Goal: Information Seeking & Learning: Learn about a topic

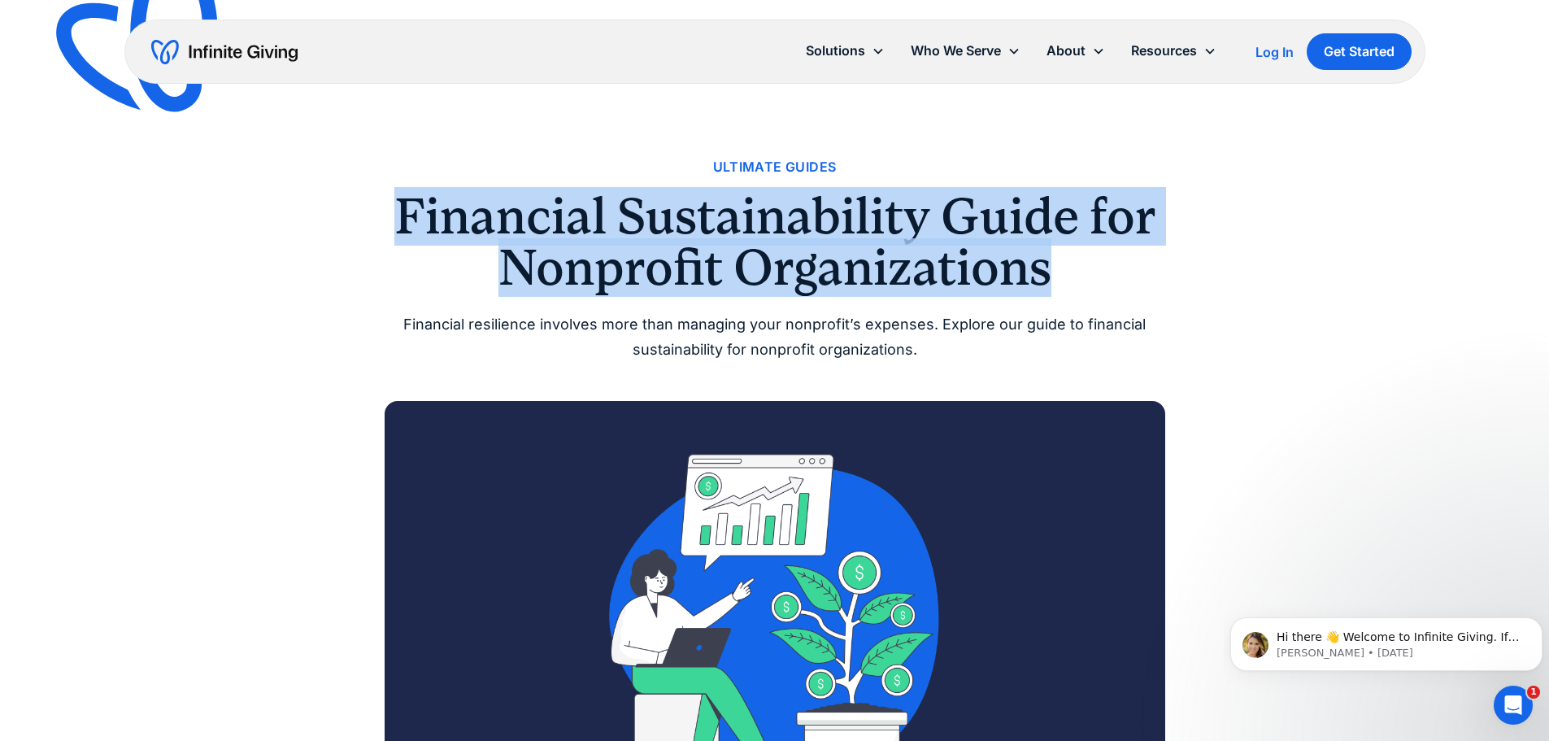
drag, startPoint x: 351, startPoint y: 194, endPoint x: 1119, endPoint y: 290, distance: 773.7
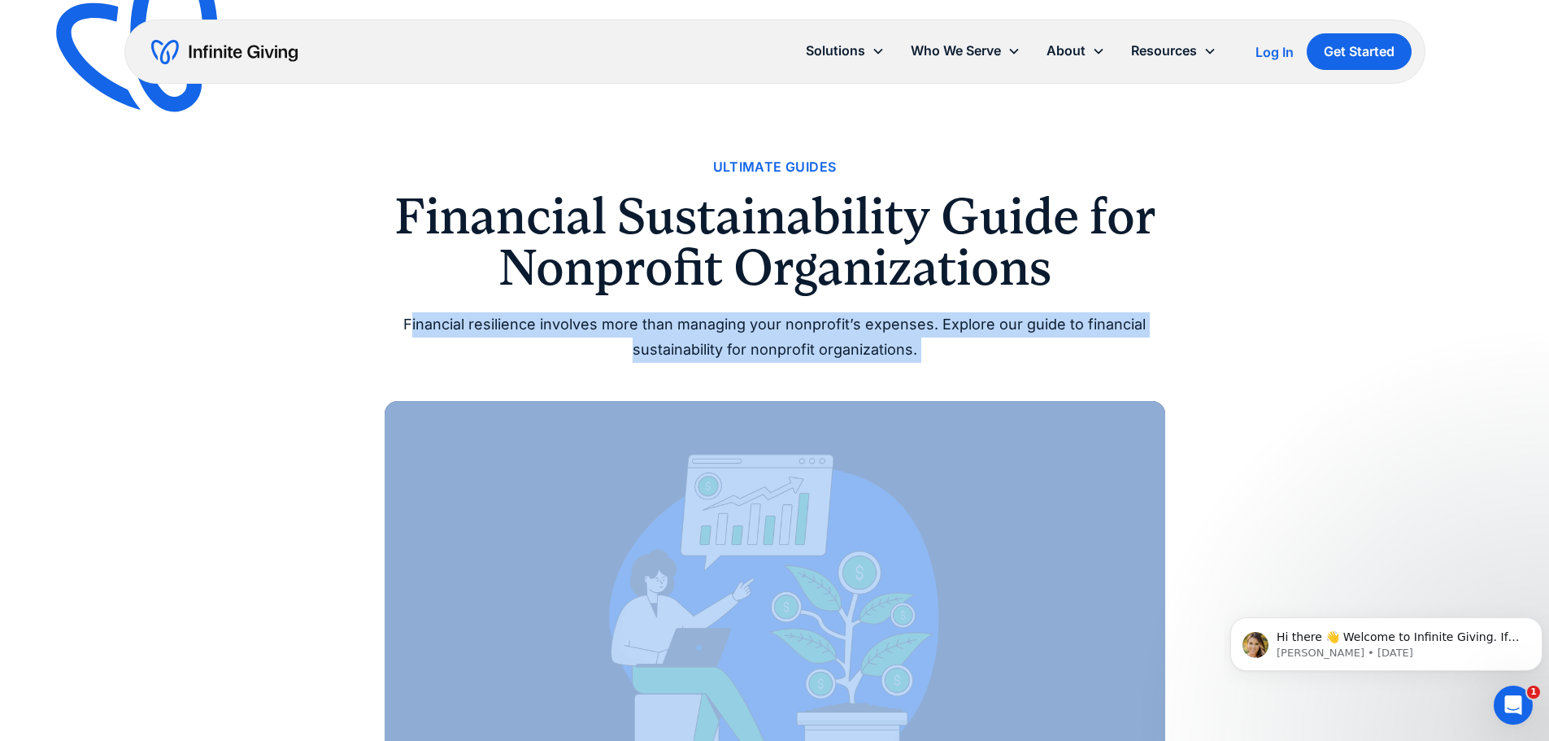
drag, startPoint x: 417, startPoint y: 311, endPoint x: 1460, endPoint y: 400, distance: 1046.4
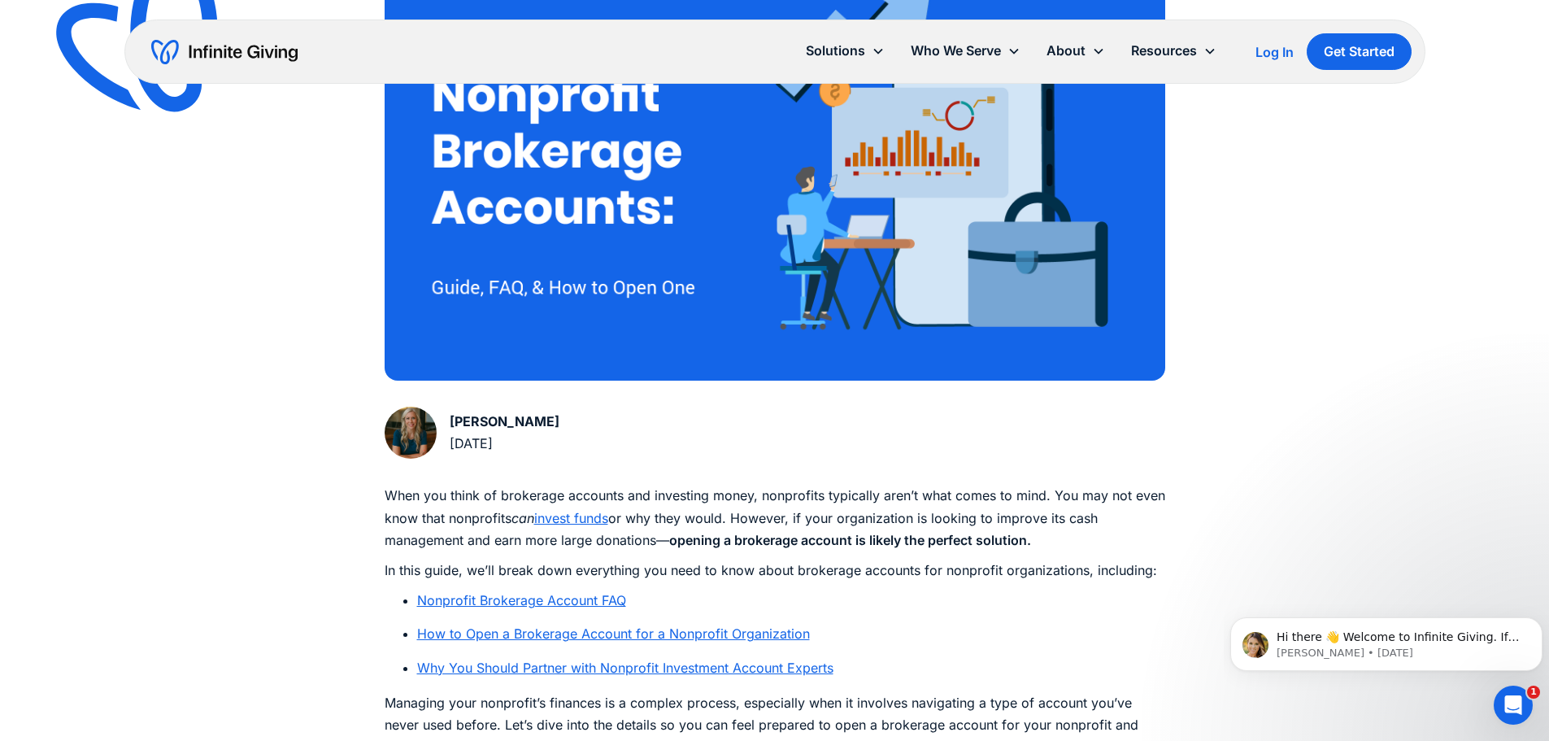
drag, startPoint x: 556, startPoint y: 438, endPoint x: 445, endPoint y: 455, distance: 112.7
click at [445, 455] on div "Karen Houghton August 4, 2025" at bounding box center [775, 436] width 781 height 59
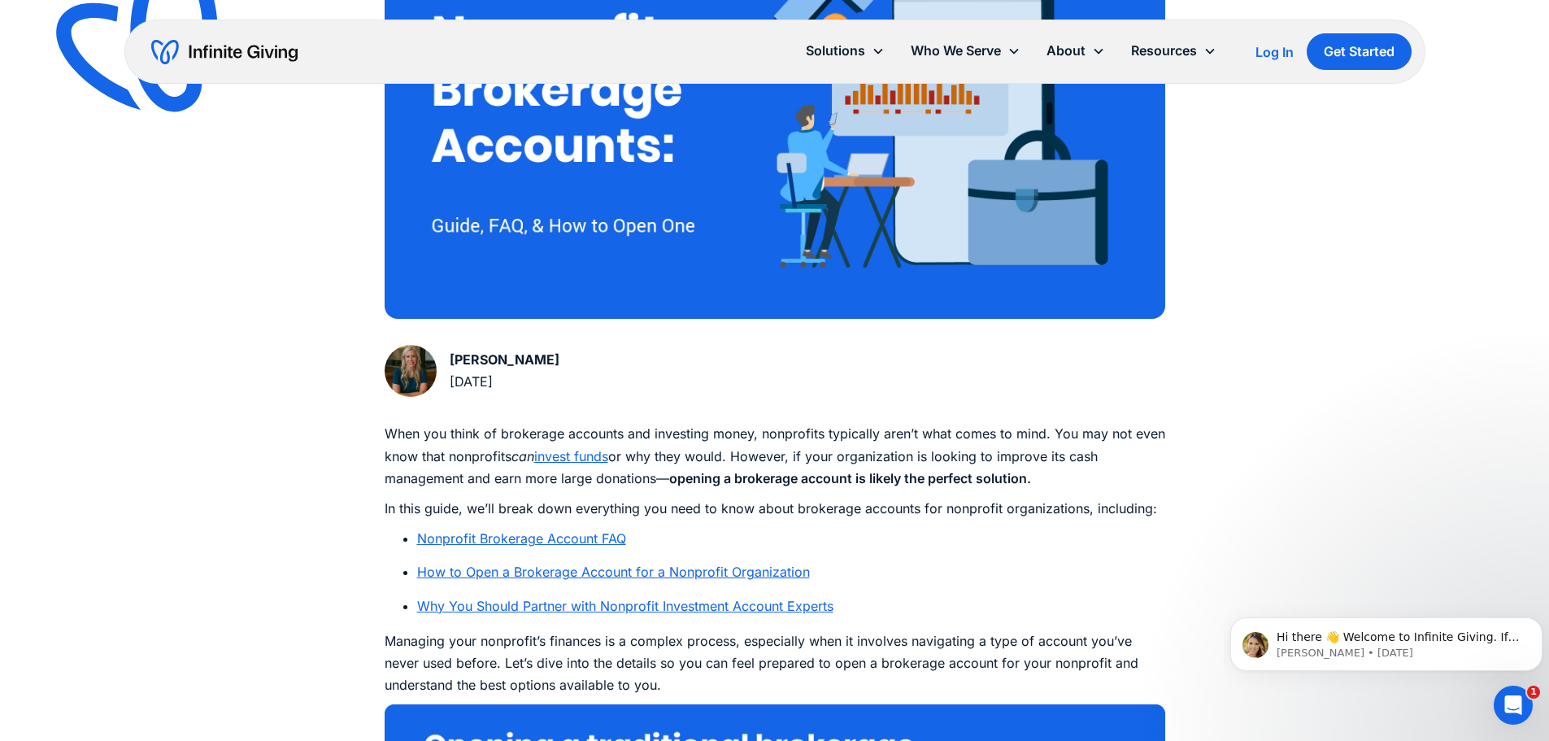
scroll to position [651, 0]
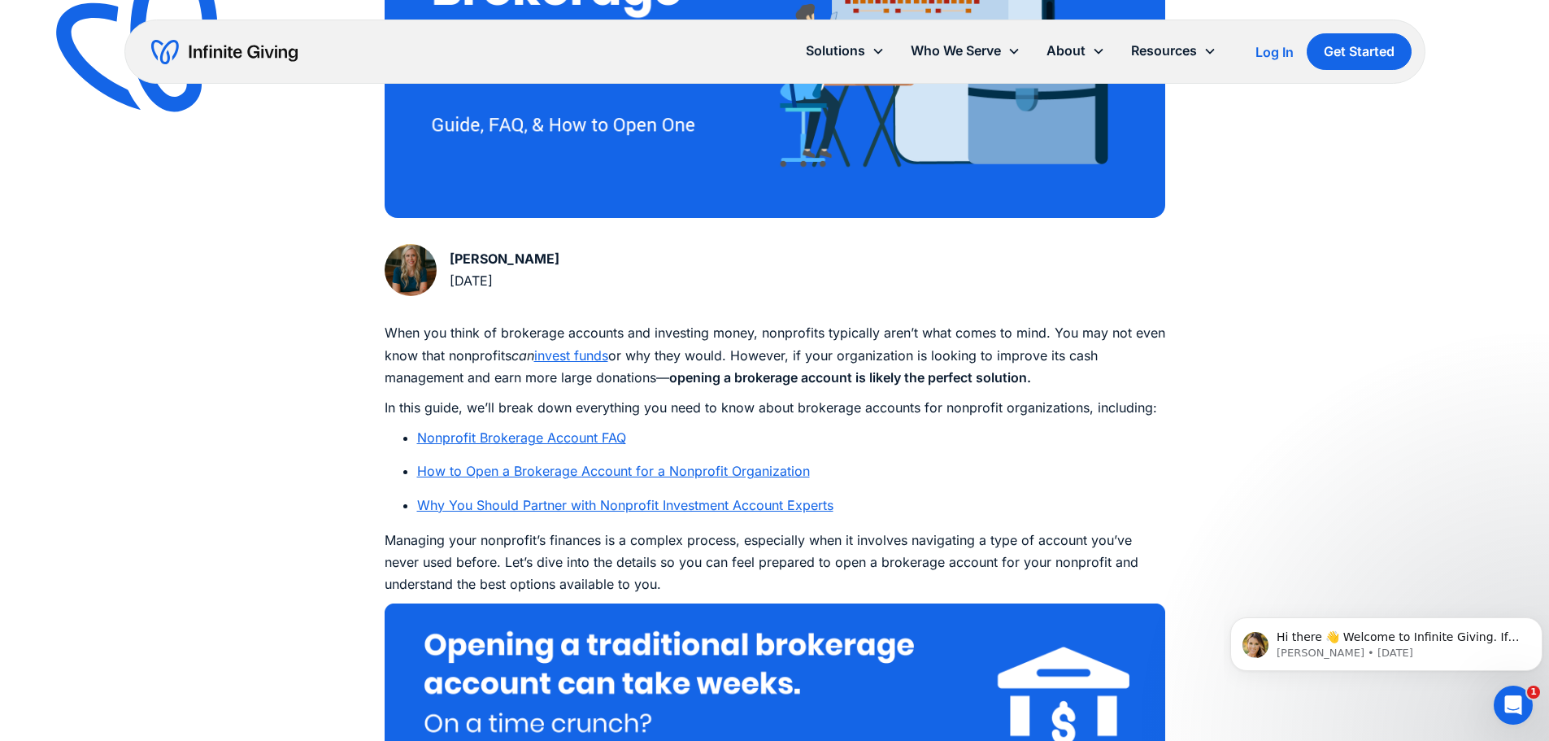
click at [557, 255] on div "Karen Houghton August 4, 2025" at bounding box center [775, 273] width 781 height 59
drag, startPoint x: 514, startPoint y: 290, endPoint x: 435, endPoint y: 280, distance: 79.5
click at [435, 280] on div "Karen Houghton August 4, 2025" at bounding box center [775, 273] width 781 height 59
click at [991, 289] on div "Karen Houghton August 4, 2025" at bounding box center [775, 273] width 781 height 59
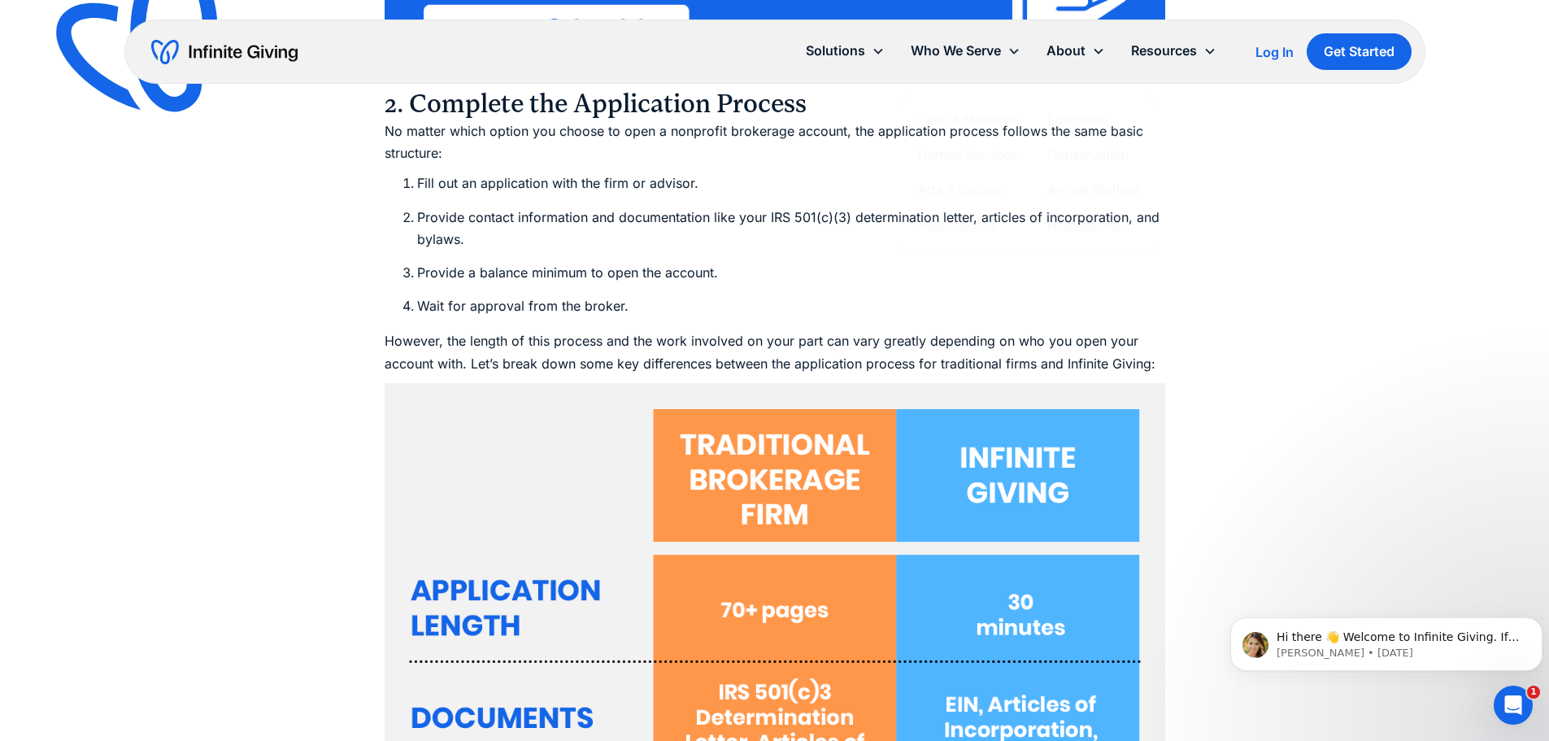
scroll to position [5938, 0]
